Goal: Task Accomplishment & Management: Manage account settings

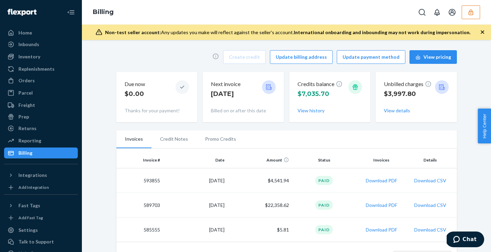
scroll to position [24, 0]
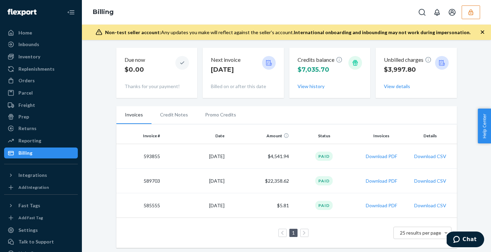
click at [471, 10] on icon "button" at bounding box center [471, 12] width 7 height 7
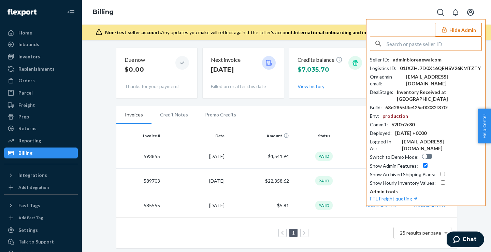
type input "q"
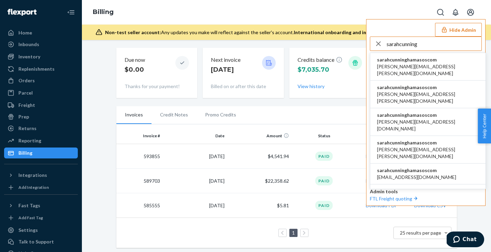
type input "sarahcunning"
click at [432, 64] on span "agnieszka.ziolkowska@asos.com" at bounding box center [428, 70] width 102 height 14
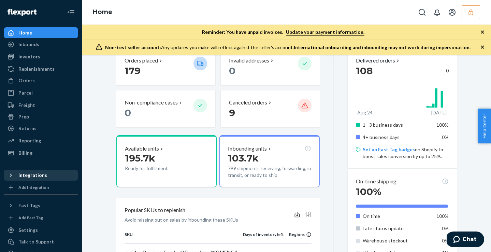
scroll to position [27, 0]
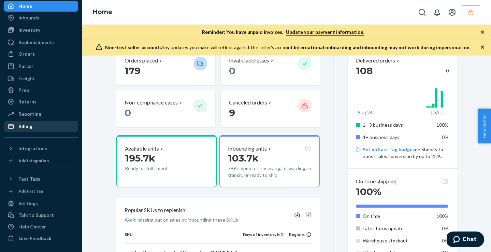
click at [39, 123] on div "Billing" at bounding box center [41, 127] width 72 height 10
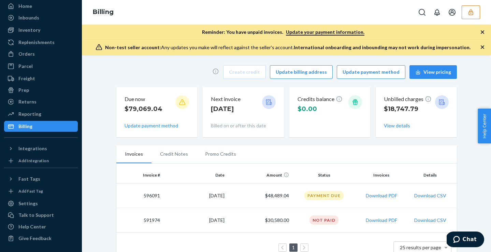
scroll to position [15, 0]
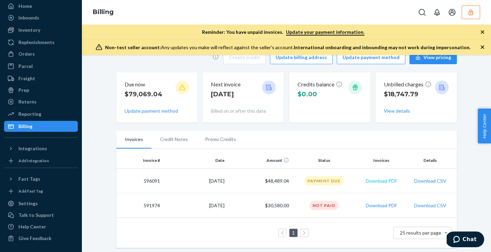
click at [387, 181] on button "Download PDF" at bounding box center [381, 181] width 31 height 7
click at [484, 46] on icon "button" at bounding box center [482, 47] width 7 height 7
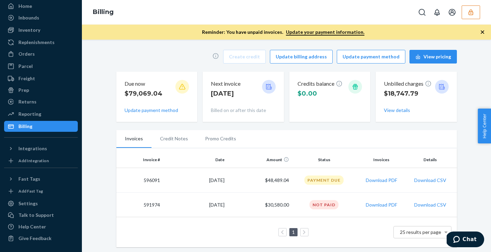
click at [484, 26] on div "Reminder: You have unpaid invoices. Update your payment information." at bounding box center [286, 32] width 409 height 15
click at [483, 31] on icon "button" at bounding box center [482, 32] width 7 height 7
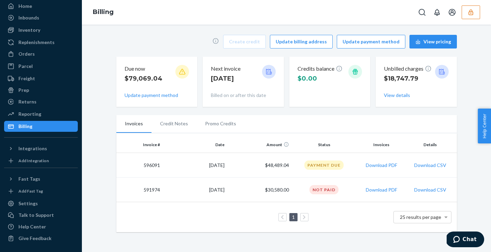
drag, startPoint x: 348, startPoint y: 169, endPoint x: 315, endPoint y: 169, distance: 33.1
click at [315, 169] on td "Payment Due" at bounding box center [324, 165] width 65 height 25
drag, startPoint x: 298, startPoint y: 169, endPoint x: 257, endPoint y: 166, distance: 41.5
click at [258, 164] on tr "596091 9/19/2025 $48,489.04 Payment Due Download PDF Download CSV" at bounding box center [286, 165] width 341 height 25
click at [257, 166] on td "$48,489.04" at bounding box center [259, 165] width 65 height 25
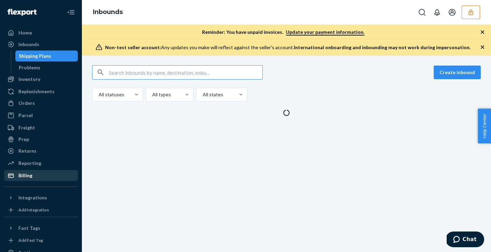
click at [38, 175] on div "Billing" at bounding box center [41, 176] width 72 height 10
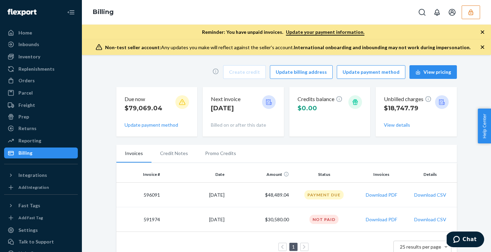
click at [465, 15] on button "button" at bounding box center [471, 12] width 18 height 14
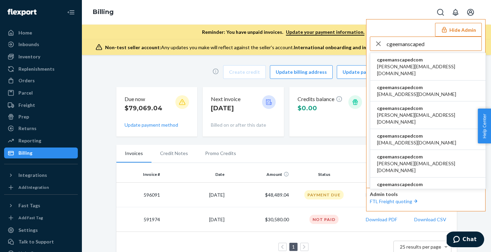
type input "cgeemanscaped"
click at [443, 60] on li "cgeemanscapedcom alex@manscaped.com" at bounding box center [428, 67] width 115 height 28
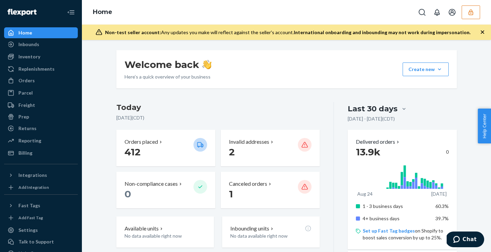
click at [481, 35] on icon "button" at bounding box center [482, 32] width 7 height 7
click at [41, 159] on div "Home Inbounds Shipping Plans Problems Inventory Products Replenishments Orders …" at bounding box center [41, 126] width 82 height 252
click at [46, 153] on div "Billing" at bounding box center [41, 153] width 72 height 10
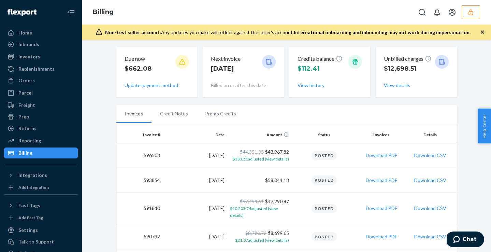
scroll to position [36, 0]
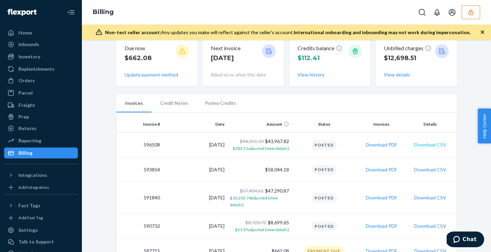
click at [429, 144] on button "Download CSV" at bounding box center [431, 144] width 32 height 7
